Goal: Obtain resource: Download file/media

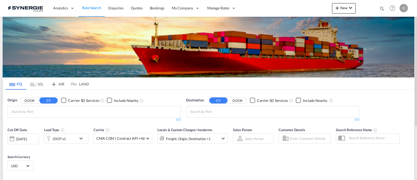
click at [382, 8] on md-icon "icon-magnify" at bounding box center [383, 9] width 6 height 6
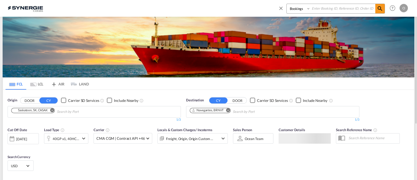
click at [300, 12] on select "Bookings Quotes Enquiries" at bounding box center [299, 8] width 25 height 9
select select "Quotes"
click at [287, 4] on select "Bookings Quotes Enquiries" at bounding box center [299, 8] width 25 height 9
click at [336, 9] on input at bounding box center [343, 8] width 65 height 9
paste input "SYC000013883"
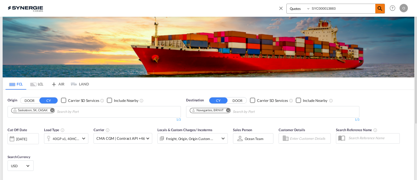
type input "SYC000013883"
click at [380, 8] on md-icon "icon-magnify" at bounding box center [380, 8] width 6 height 6
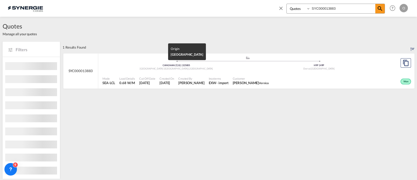
click at [205, 70] on div "[GEOGRAPHIC_DATA] ([GEOGRAPHIC_DATA]) , [GEOGRAPHIC_DATA]" at bounding box center [176, 68] width 143 height 3
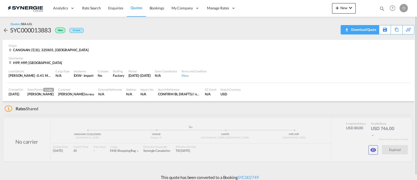
click at [367, 29] on div "Download Quote" at bounding box center [363, 29] width 27 height 8
